Goal: Task Accomplishment & Management: Manage account settings

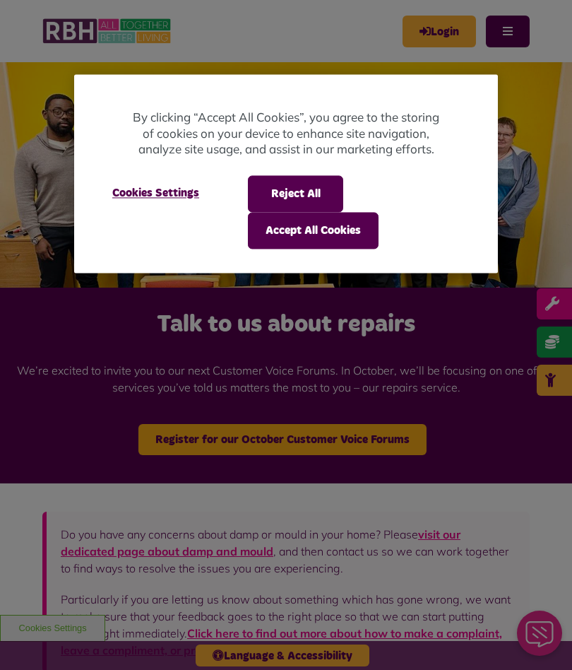
click at [316, 229] on button "Accept All Cookies" at bounding box center [313, 231] width 131 height 37
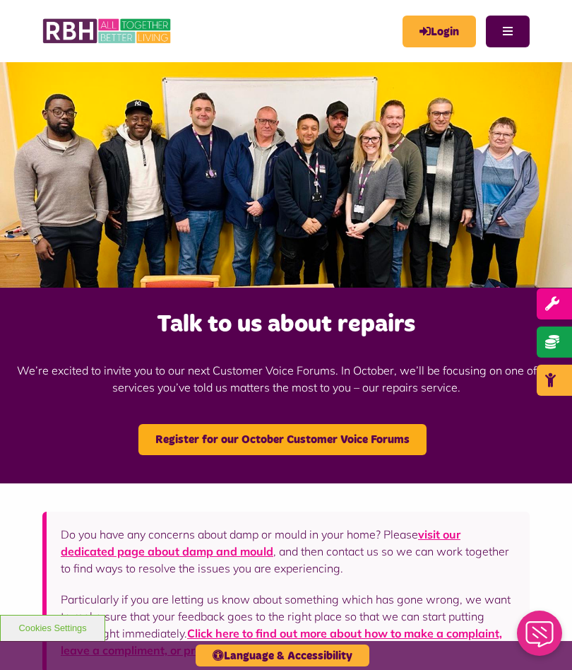
click at [448, 26] on link "Login" at bounding box center [439, 32] width 73 height 32
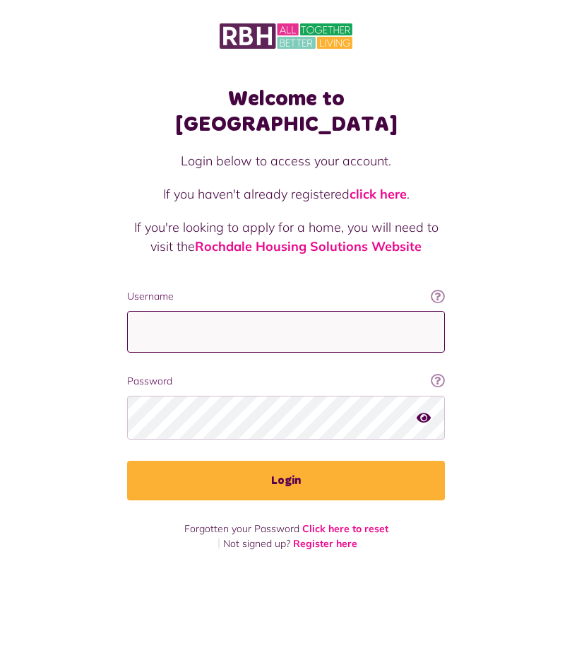
click at [206, 314] on input "Username" at bounding box center [286, 332] width 318 height 42
type input "**********"
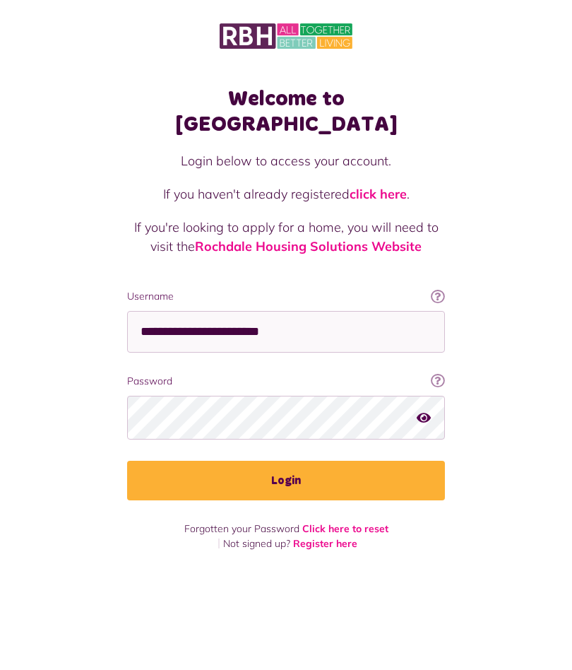
click at [285, 463] on button "Login" at bounding box center [286, 480] width 318 height 40
click at [281, 462] on button "Login" at bounding box center [286, 480] width 318 height 40
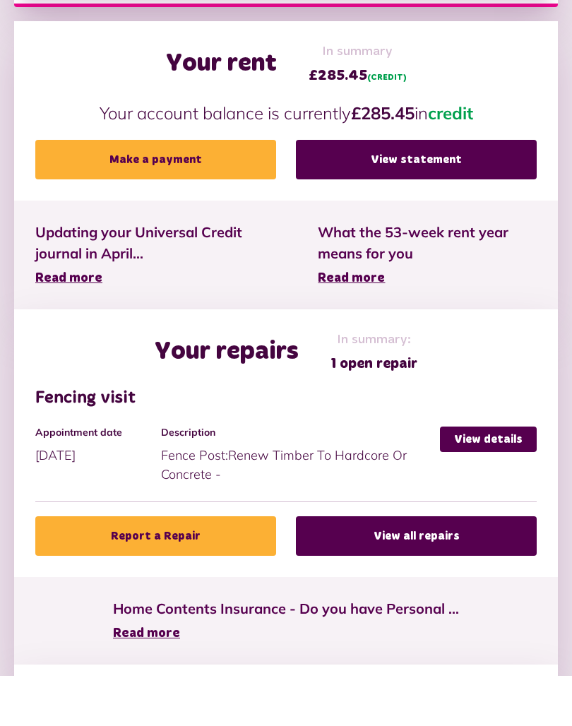
scroll to position [309, 0]
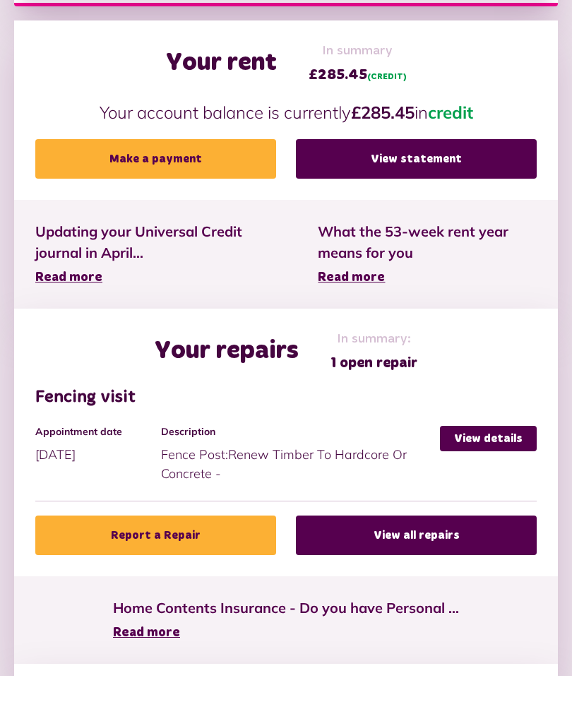
click at [489, 476] on link "View details" at bounding box center [488, 488] width 97 height 25
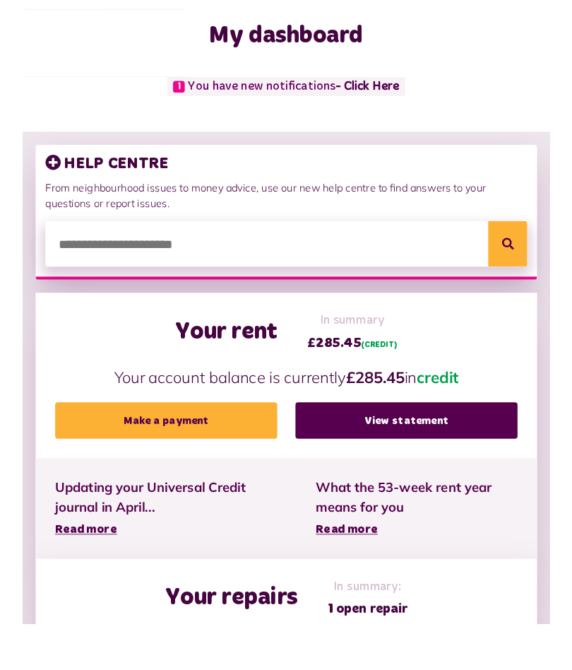
scroll to position [14, 0]
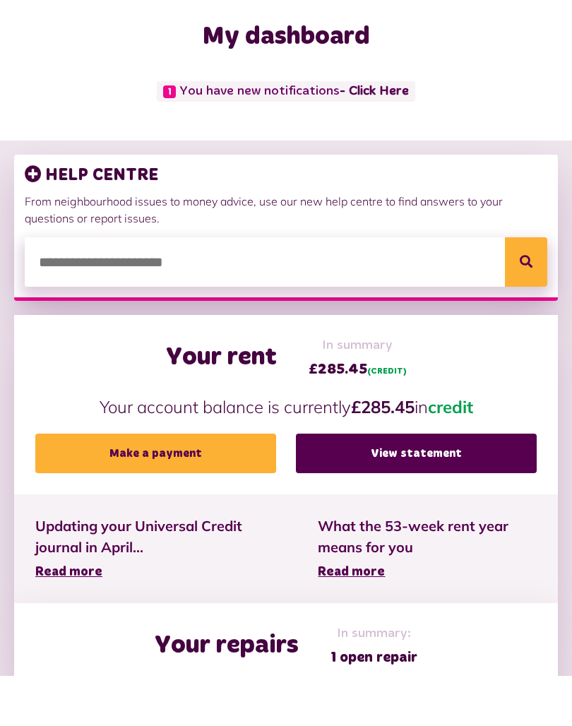
click at [403, 484] on link "View statement" at bounding box center [416, 504] width 241 height 40
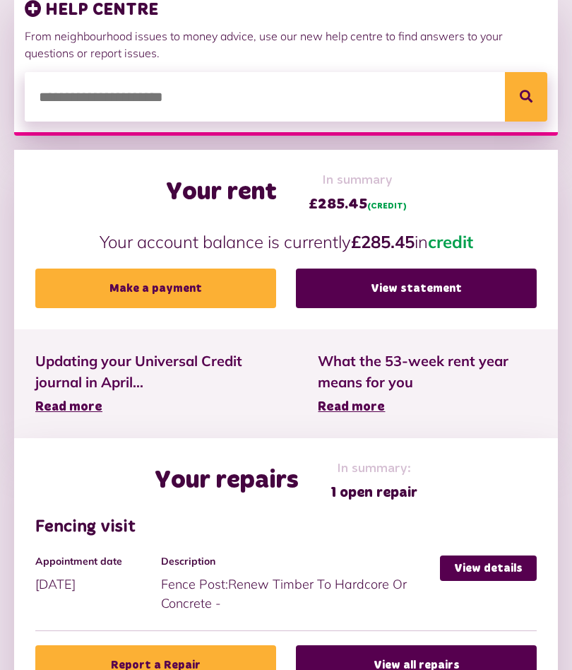
scroll to position [229, 0]
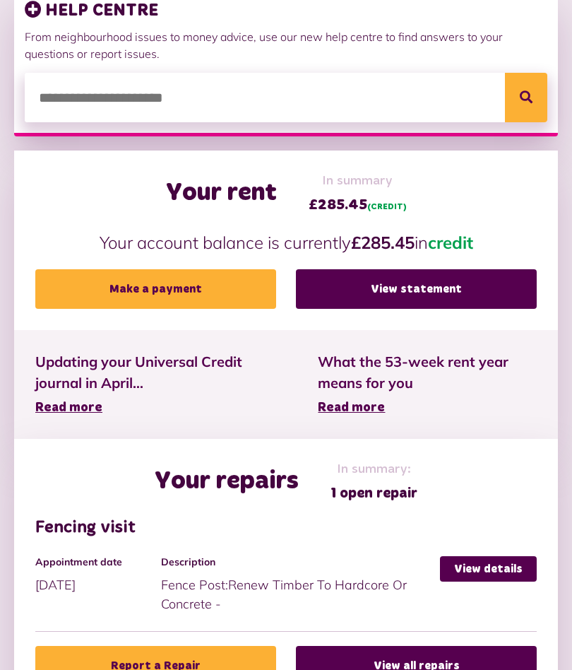
click at [357, 409] on span "Read more" at bounding box center [351, 407] width 67 height 13
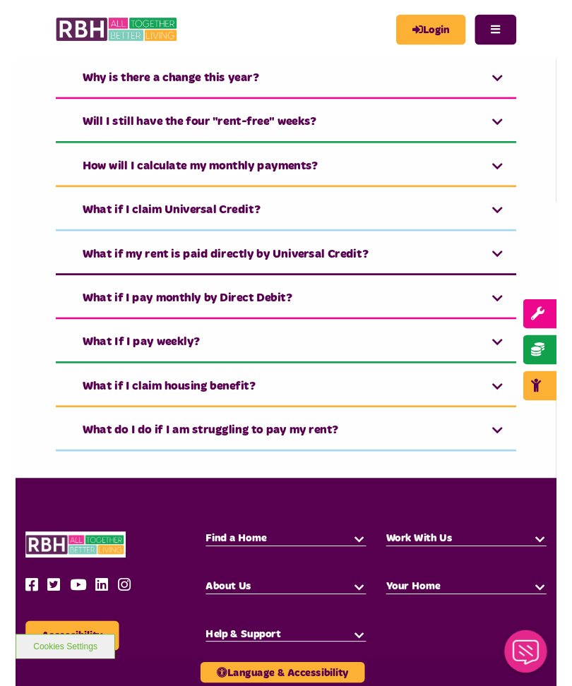
scroll to position [357, 0]
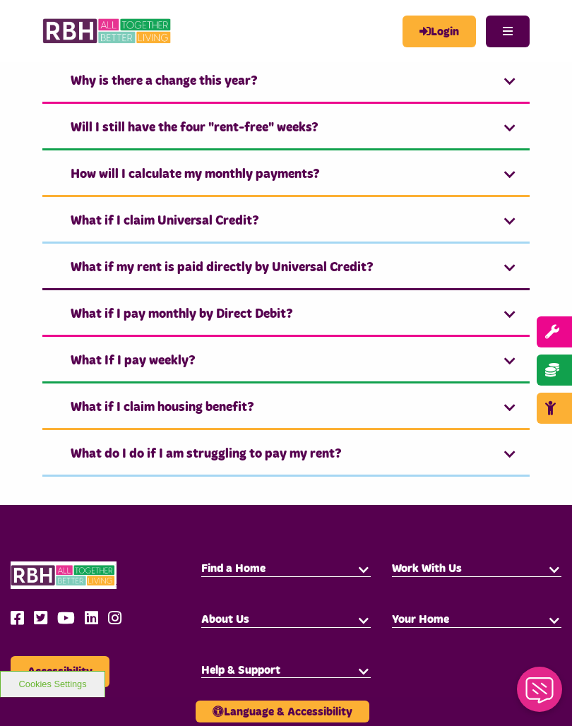
click at [511, 410] on link "What if I claim housing benefit?" at bounding box center [285, 408] width 487 height 43
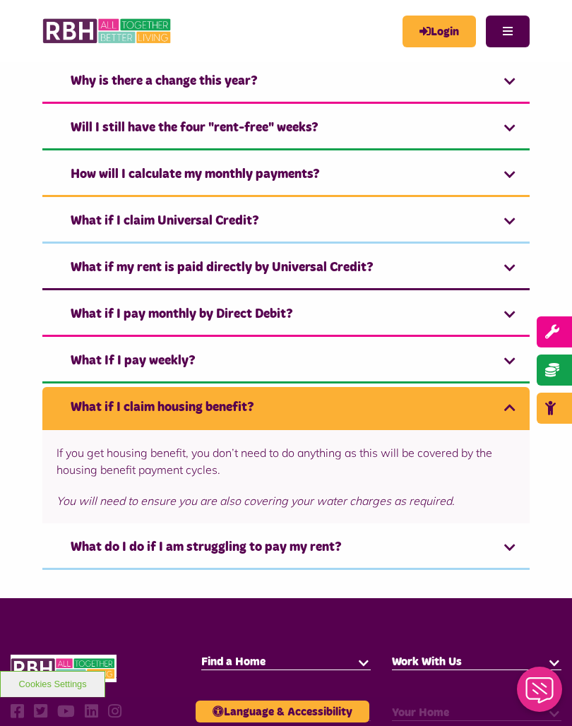
click at [507, 411] on link "What if I claim housing benefit?" at bounding box center [285, 408] width 487 height 43
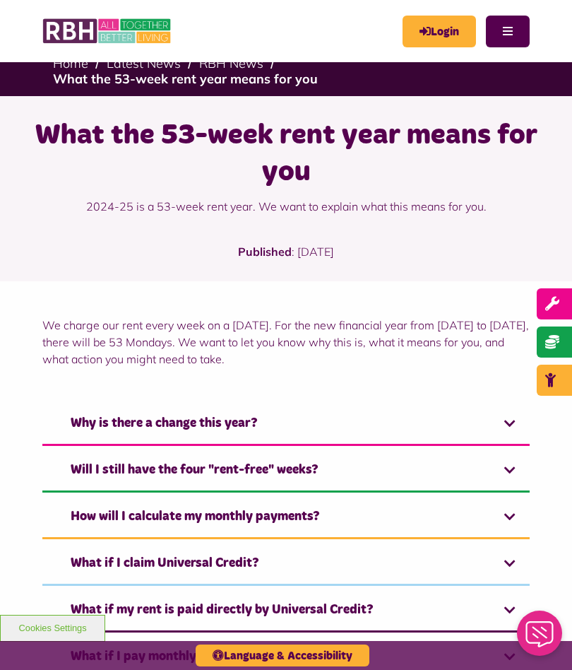
scroll to position [0, 0]
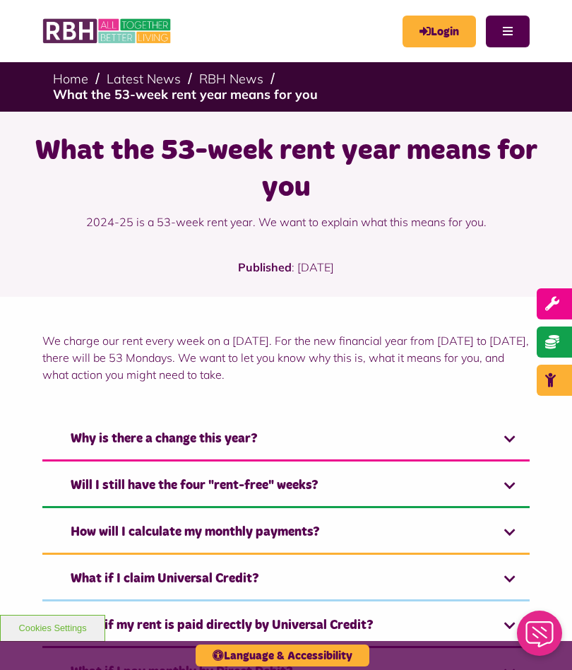
click at [509, 32] on button "Menu" at bounding box center [508, 32] width 44 height 32
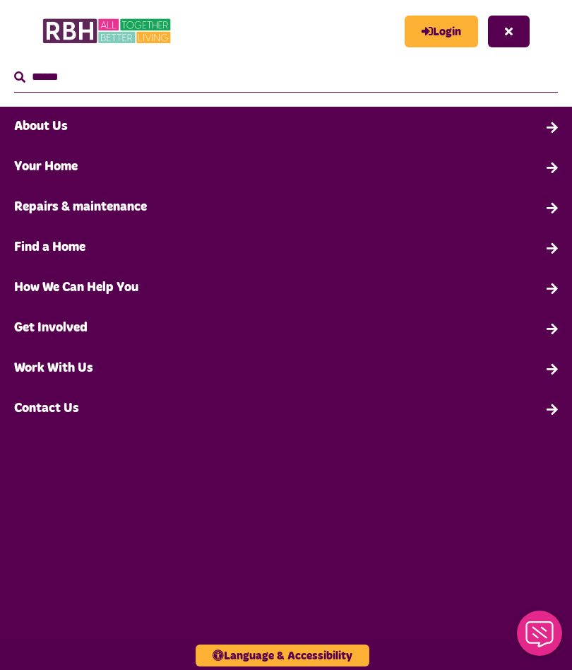
click at [525, 176] on link "Your Home" at bounding box center [286, 167] width 572 height 40
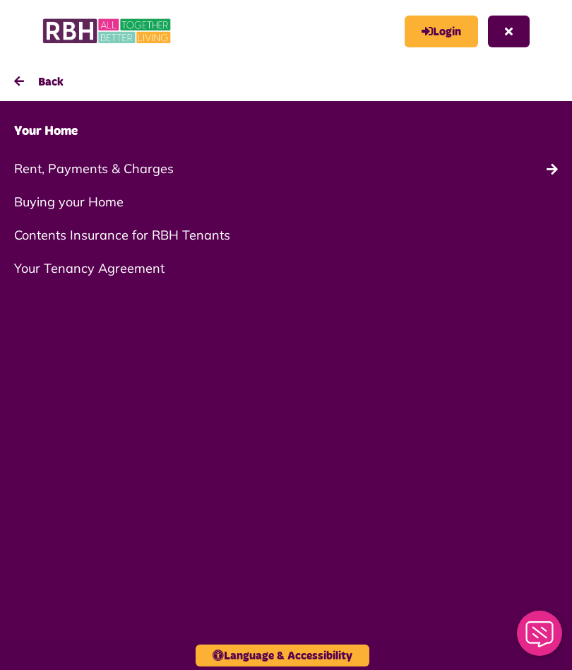
click at [159, 172] on link "Rent, Payments & Charges" at bounding box center [286, 168] width 572 height 33
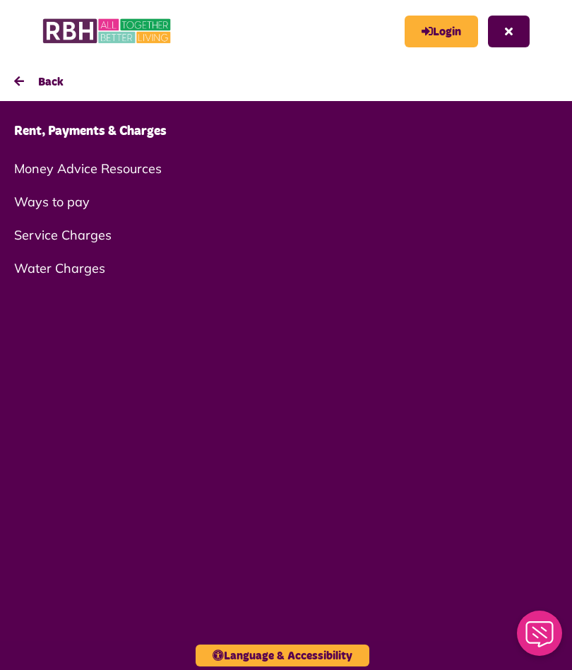
click at [143, 144] on link "Rent, Payments & Charges" at bounding box center [286, 132] width 572 height 40
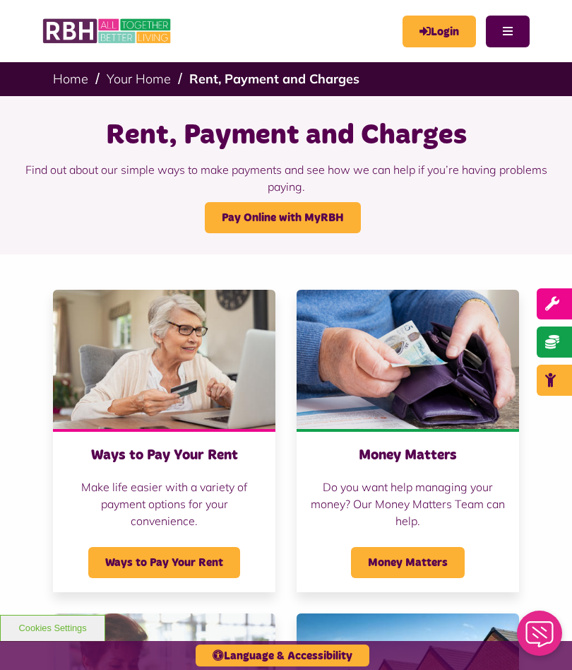
click at [508, 37] on button "Menu" at bounding box center [508, 32] width 44 height 32
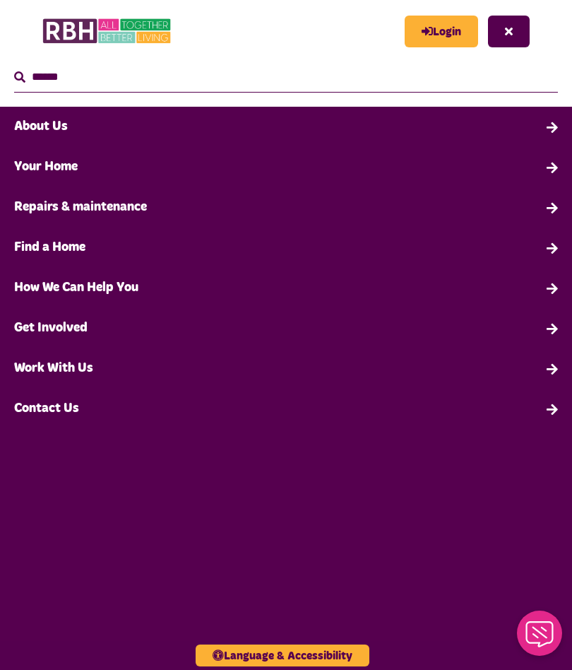
click at [371, 220] on link "Repairs & maintenance" at bounding box center [286, 207] width 572 height 40
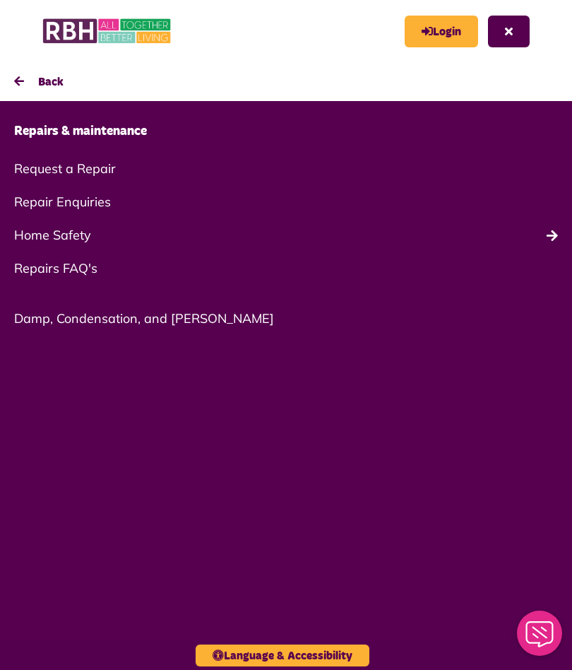
click at [29, 82] on button "Back" at bounding box center [286, 81] width 572 height 39
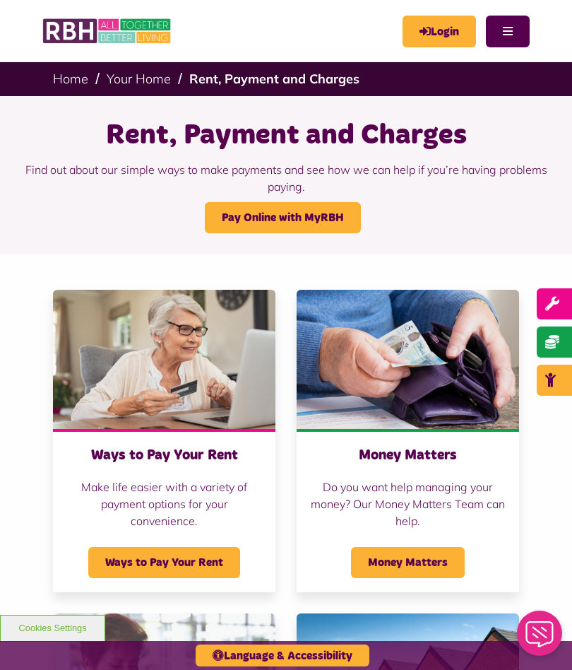
click at [437, 35] on link "Login" at bounding box center [439, 32] width 73 height 32
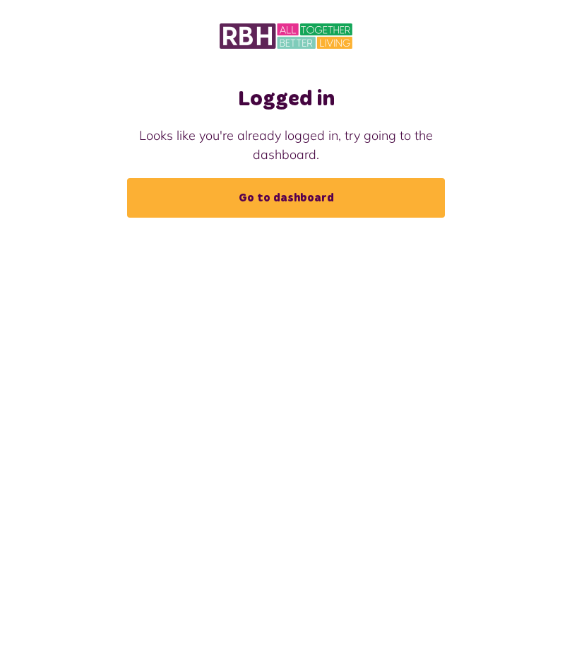
click at [290, 192] on link "Go to dashboard" at bounding box center [286, 198] width 318 height 40
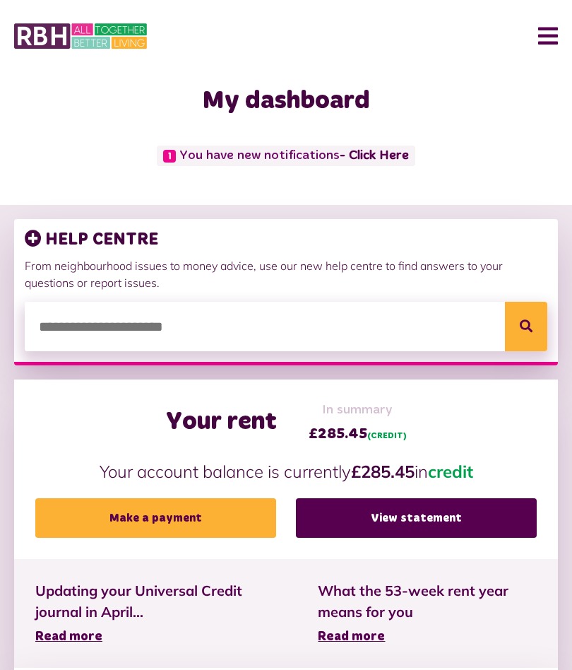
click at [546, 42] on button "Menu" at bounding box center [543, 36] width 30 height 44
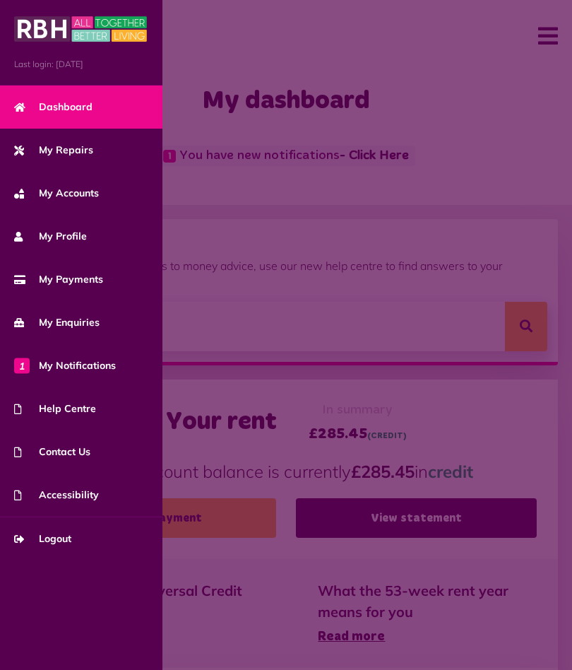
click at [78, 535] on link "Logout" at bounding box center [81, 538] width 162 height 43
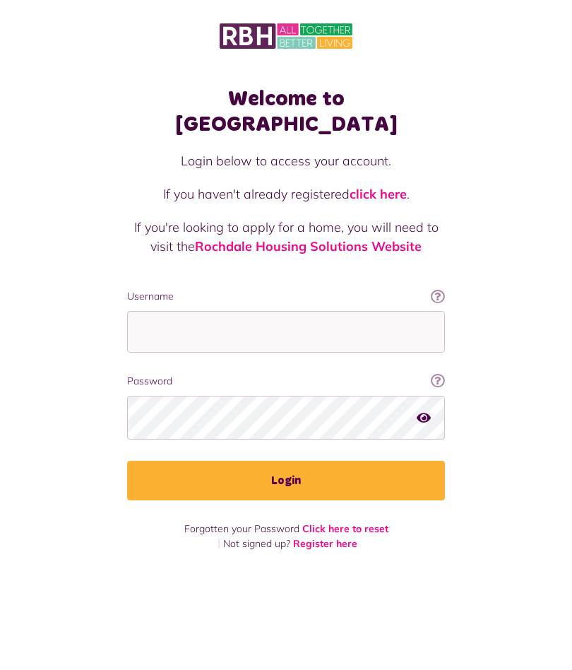
click at [319, 665] on div "Welcome to [GEOGRAPHIC_DATA] Login below to access your account. If you haven't…" at bounding box center [286, 335] width 572 height 670
